Goal: Complete application form

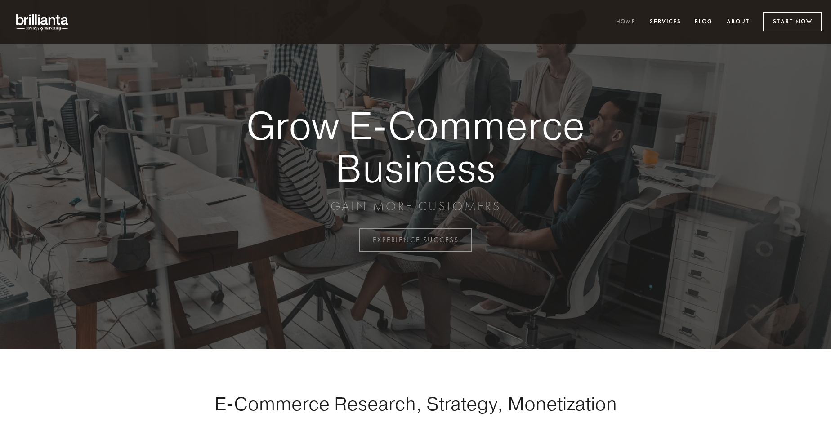
scroll to position [2356, 0]
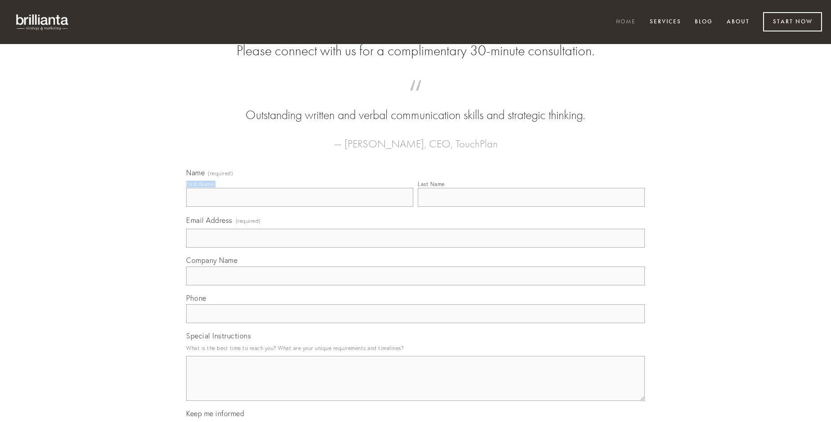
type input "[PERSON_NAME]"
click at [531, 207] on input "Last Name" at bounding box center [531, 197] width 227 height 19
type input "[PERSON_NAME]"
click at [415, 248] on input "Email Address (required)" at bounding box center [415, 238] width 458 height 19
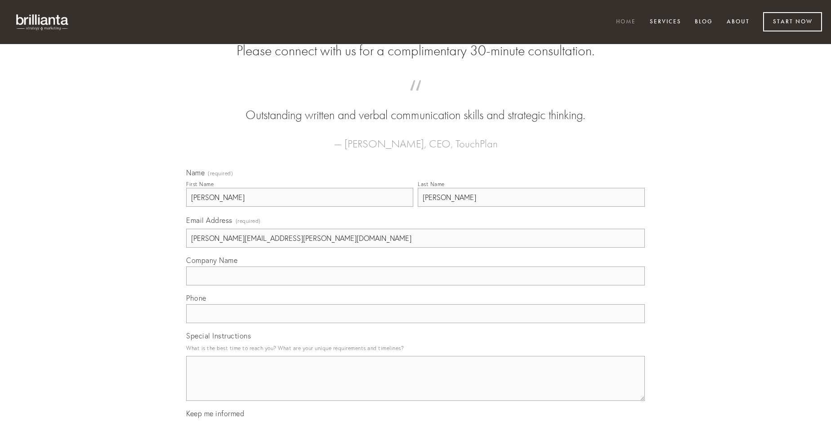
type input "[PERSON_NAME][EMAIL_ADDRESS][PERSON_NAME][DOMAIN_NAME]"
click at [415, 285] on input "Company Name" at bounding box center [415, 276] width 458 height 19
type input "appono"
click at [415, 323] on input "text" at bounding box center [415, 313] width 458 height 19
click at [415, 387] on textarea "Special Instructions" at bounding box center [415, 378] width 458 height 45
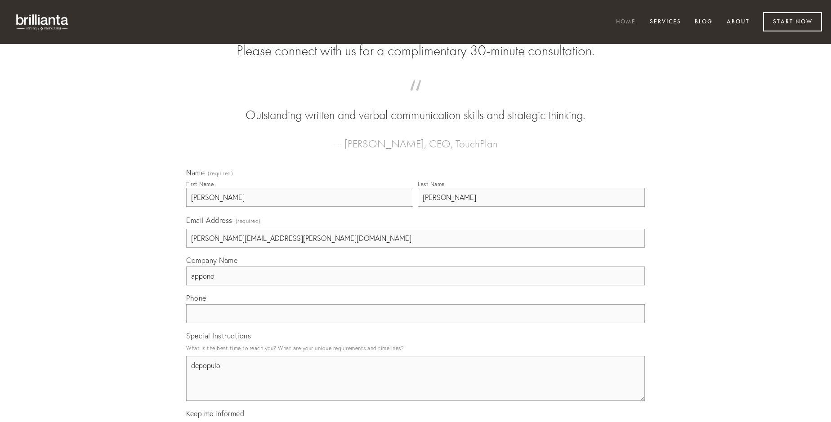
type textarea "depopulo"
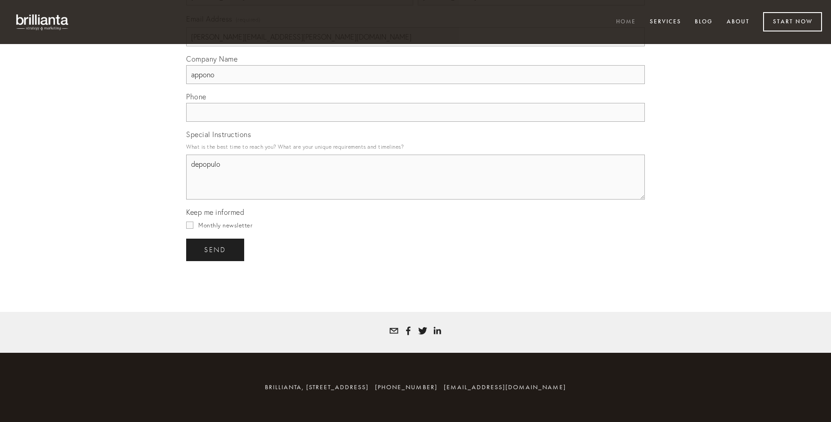
click at [216, 249] on span "send" at bounding box center [215, 250] width 22 height 8
